Goal: Task Accomplishment & Management: Manage account settings

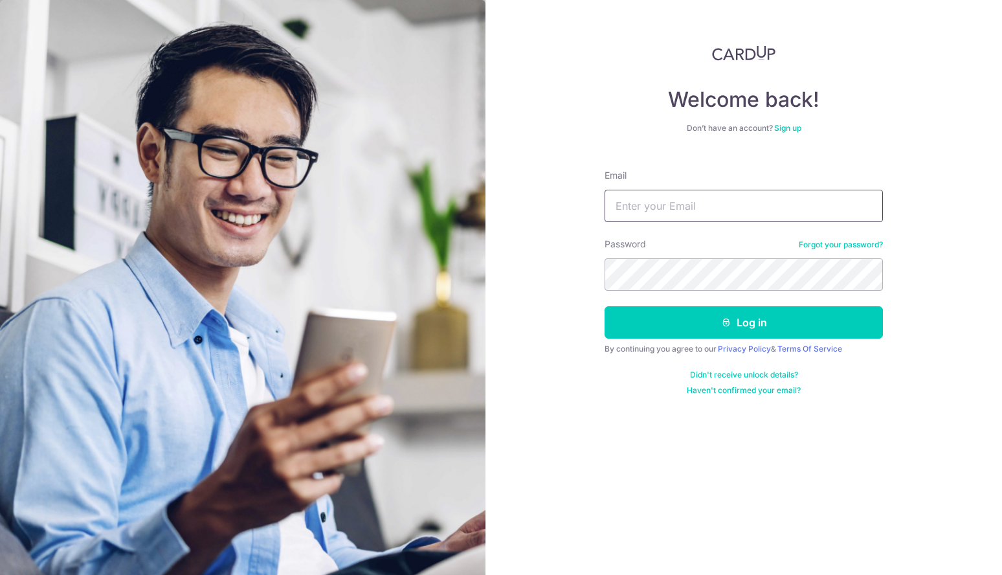
click at [689, 203] on input "Email" at bounding box center [744, 206] width 278 height 32
type input "[EMAIL_ADDRESS][DOMAIN_NAME]"
click at [605, 306] on button "Log in" at bounding box center [744, 322] width 278 height 32
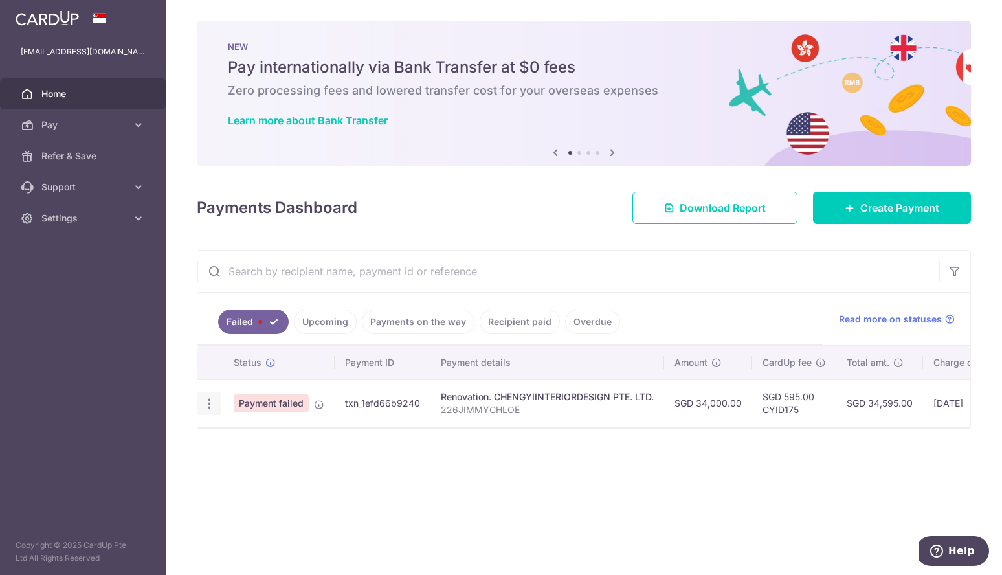
click at [213, 403] on icon "button" at bounding box center [210, 404] width 14 height 14
click at [247, 436] on span "Update payment" at bounding box center [278, 439] width 88 height 16
radio input "true"
type input "34,000.00"
type input "226JIMMYCHLOE"
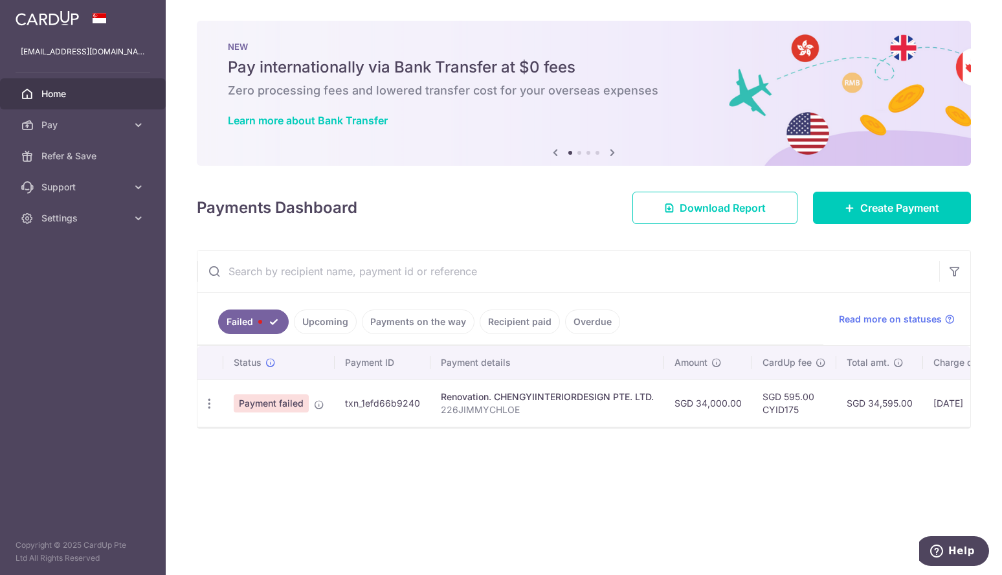
type input "2ND PAYMENT-PART 01"
type input "CYID175"
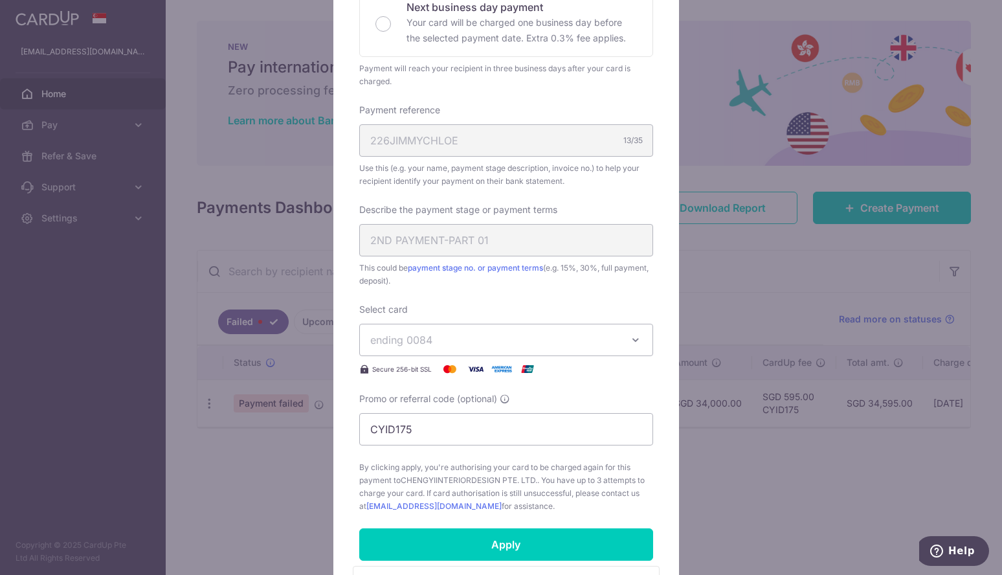
scroll to position [324, 0]
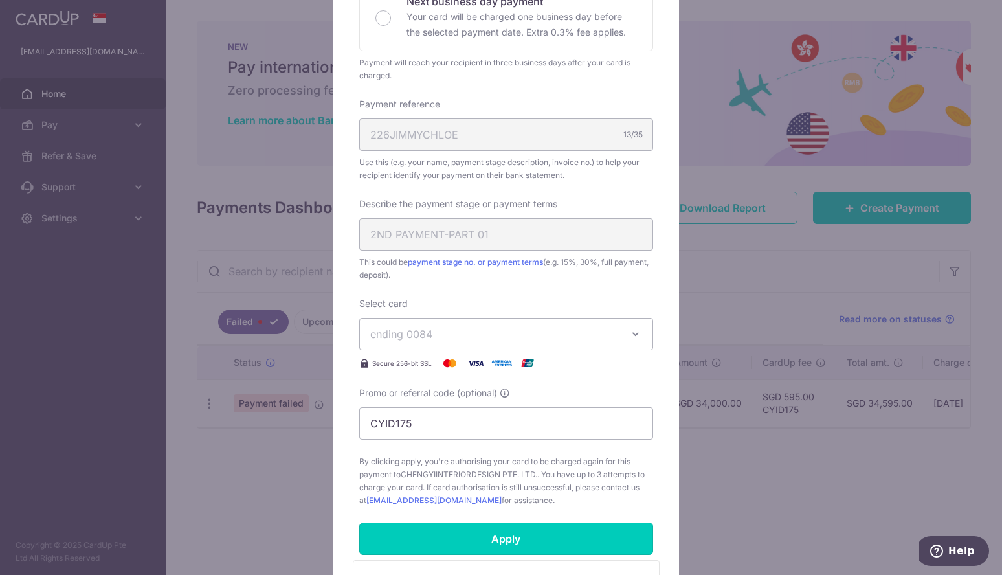
click at [496, 530] on input "Apply" at bounding box center [506, 538] width 294 height 32
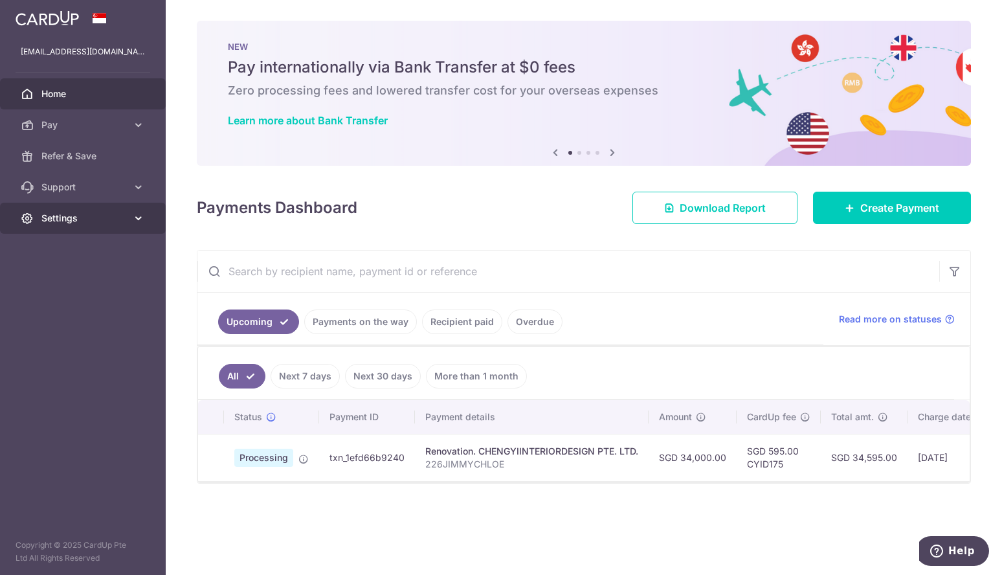
click at [101, 223] on span "Settings" at bounding box center [83, 218] width 85 height 13
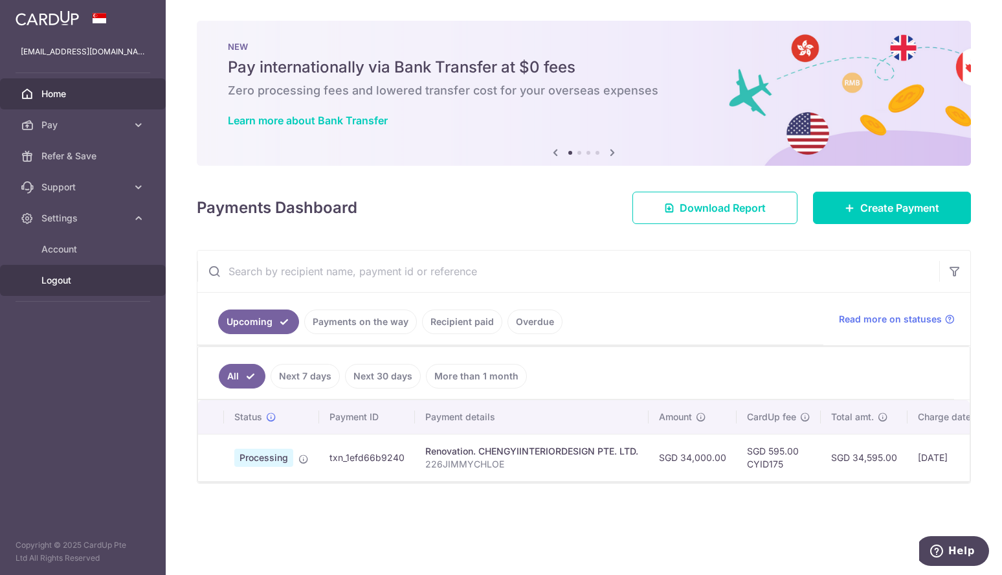
click at [91, 284] on span "Logout" at bounding box center [83, 280] width 85 height 13
